Goal: Find specific page/section: Find specific page/section

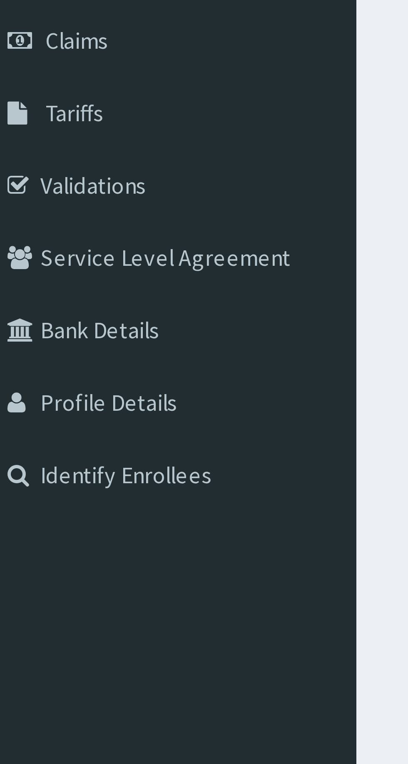
click at [42, 164] on link "Validations" at bounding box center [48, 164] width 96 height 18
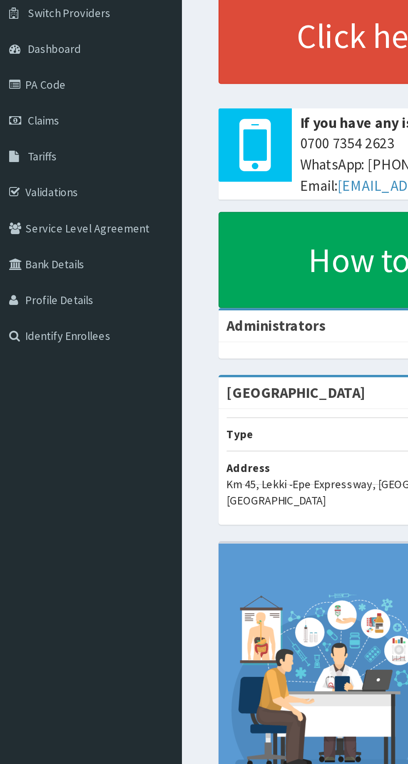
click at [43, 154] on link "Validations" at bounding box center [48, 156] width 96 height 18
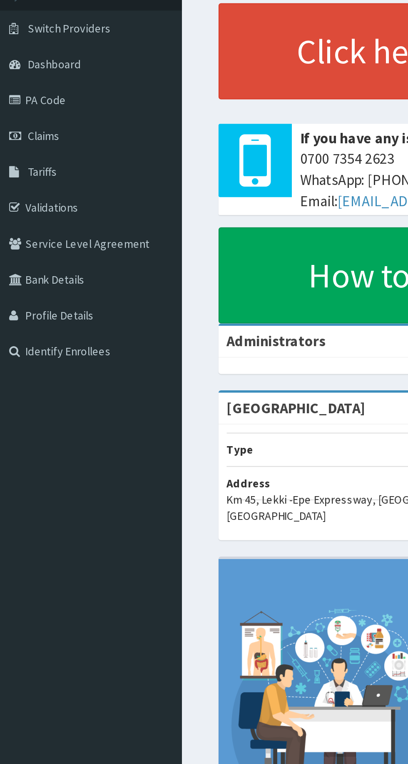
click at [50, 163] on link "Validations" at bounding box center [48, 164] width 96 height 18
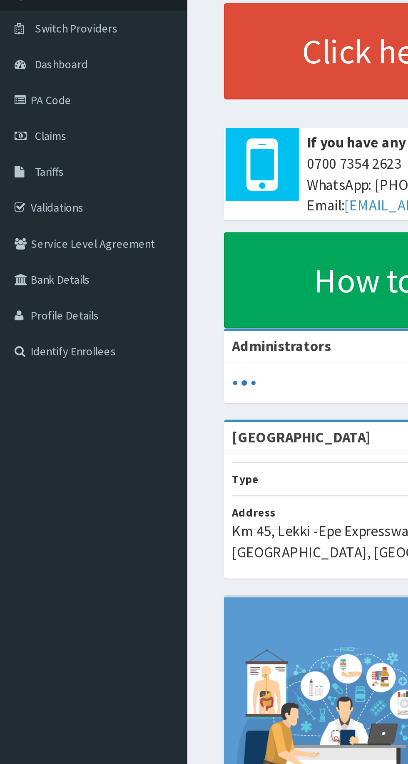
click at [46, 163] on link "Validations" at bounding box center [48, 164] width 96 height 18
